Goal: Transaction & Acquisition: Download file/media

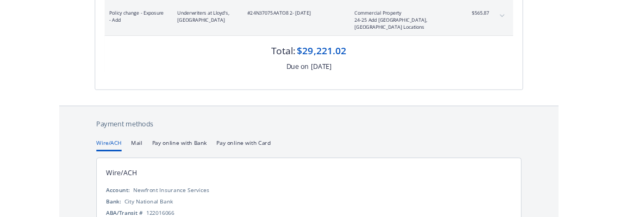
scroll to position [291, 0]
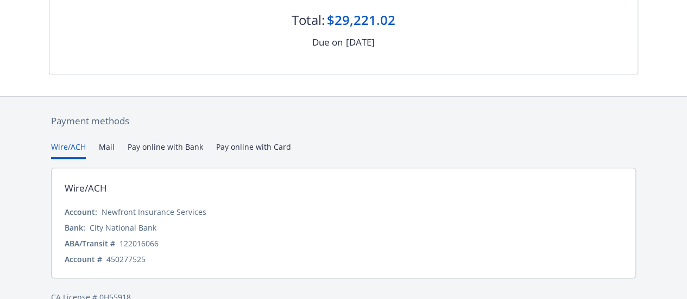
click at [176, 141] on button "Pay online with Bank" at bounding box center [166, 150] width 76 height 18
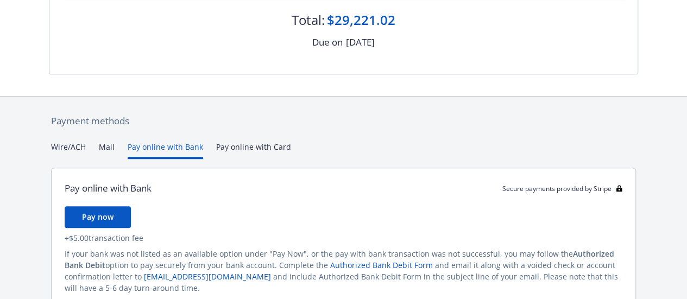
click at [70, 141] on button "Wire/ACH" at bounding box center [68, 150] width 35 height 18
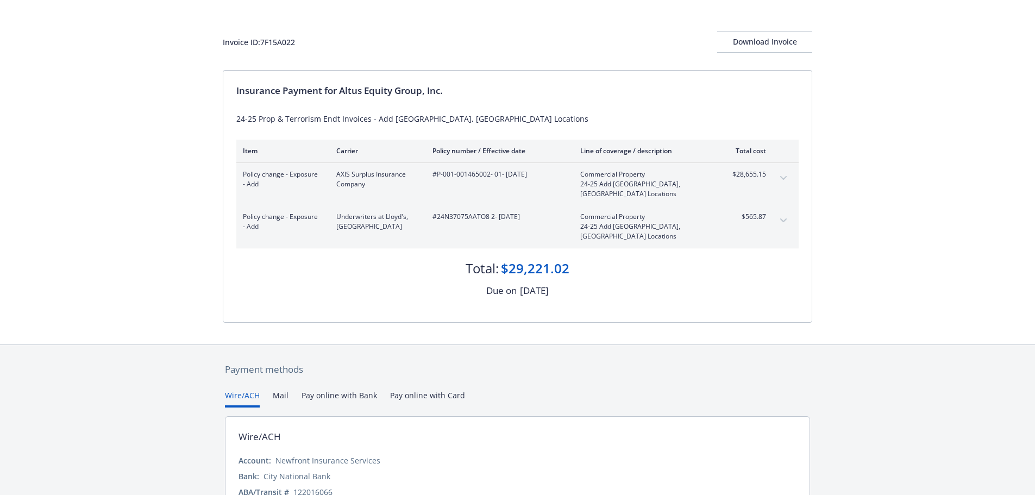
scroll to position [0, 0]
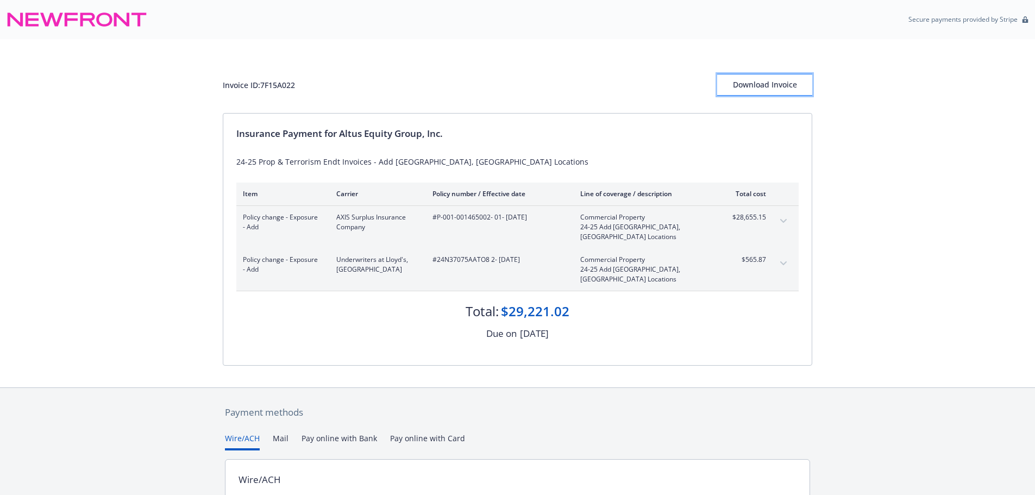
click at [687, 83] on div "Download Invoice" at bounding box center [764, 84] width 95 height 21
